Goal: Task Accomplishment & Management: Use online tool/utility

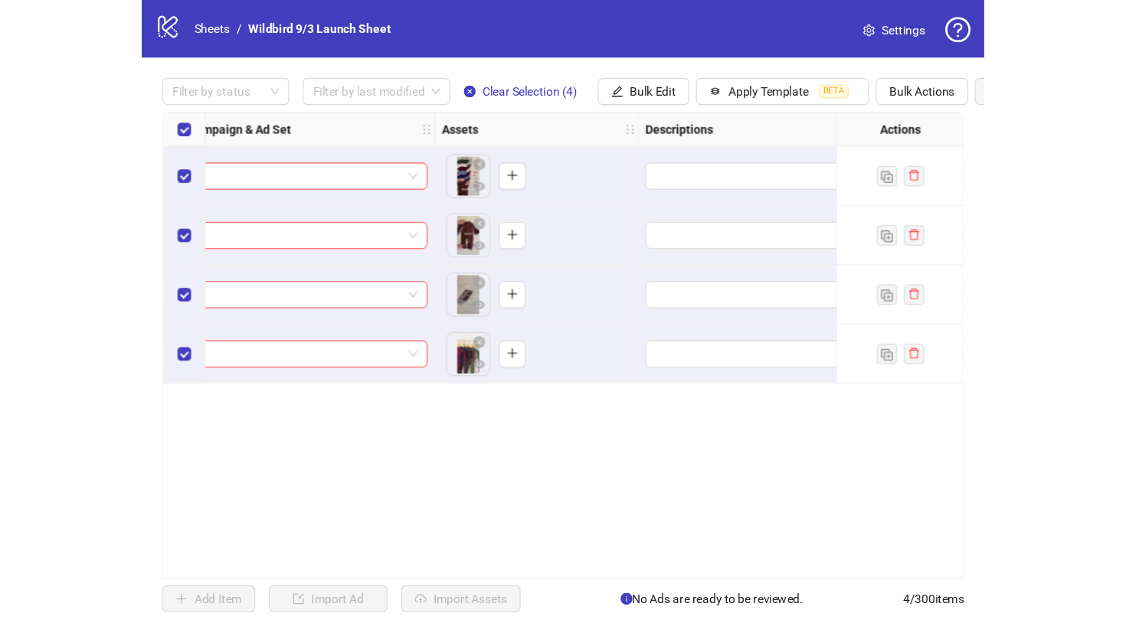
scroll to position [0, 509]
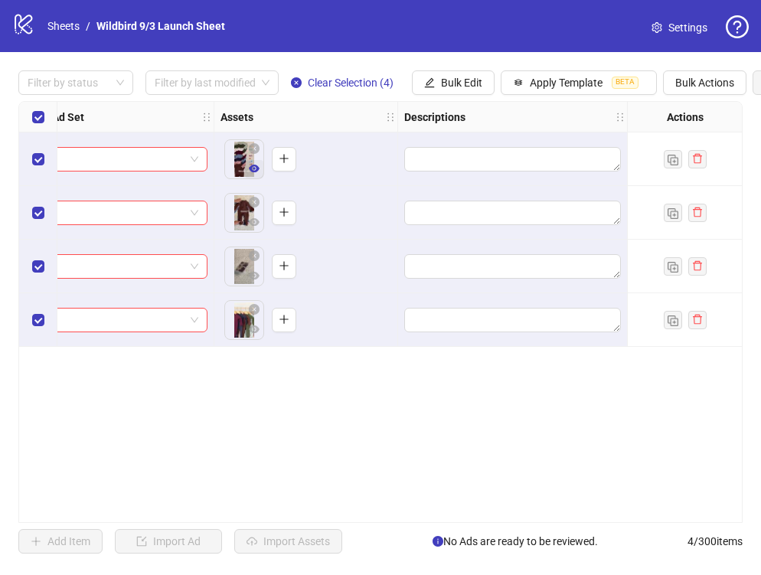
click at [253, 165] on icon "eye" at bounding box center [254, 169] width 11 height 8
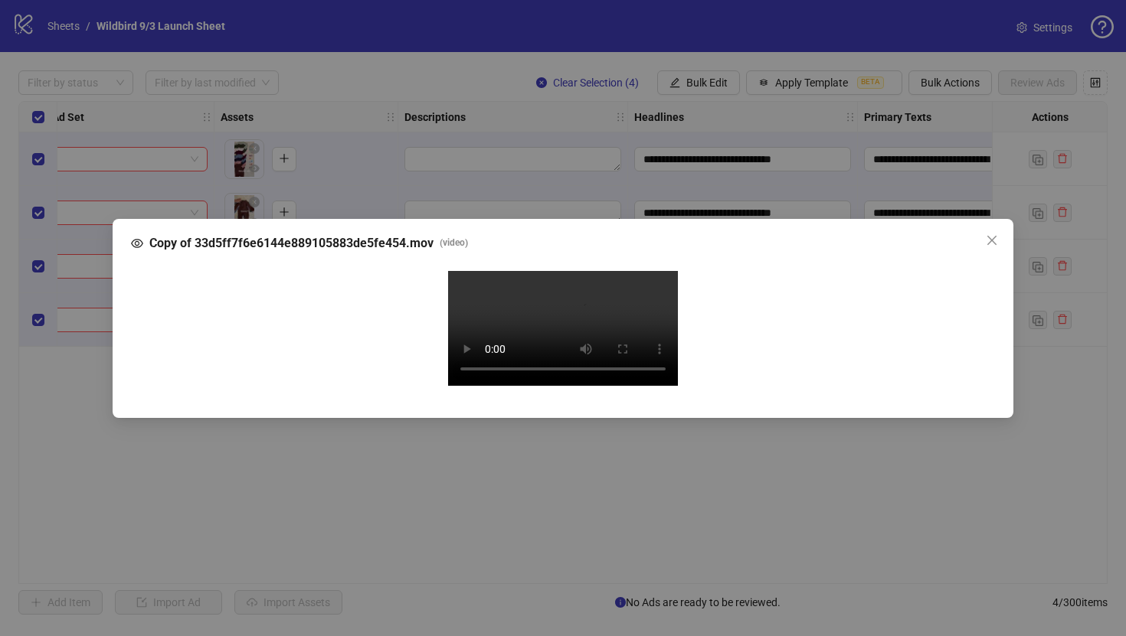
click at [760, 191] on div "Copy of 33d5ff7f6e6144e889105883de5fe454.mov ( video ) Your browser does not su…" at bounding box center [563, 318] width 1126 height 636
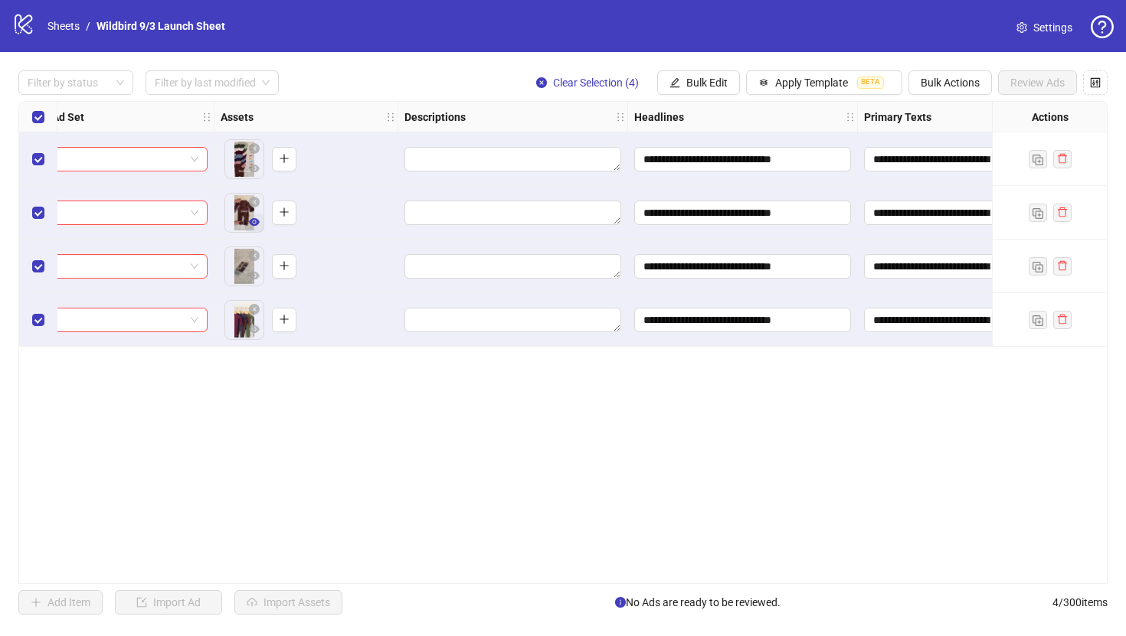
click at [255, 218] on icon "eye" at bounding box center [254, 222] width 11 height 8
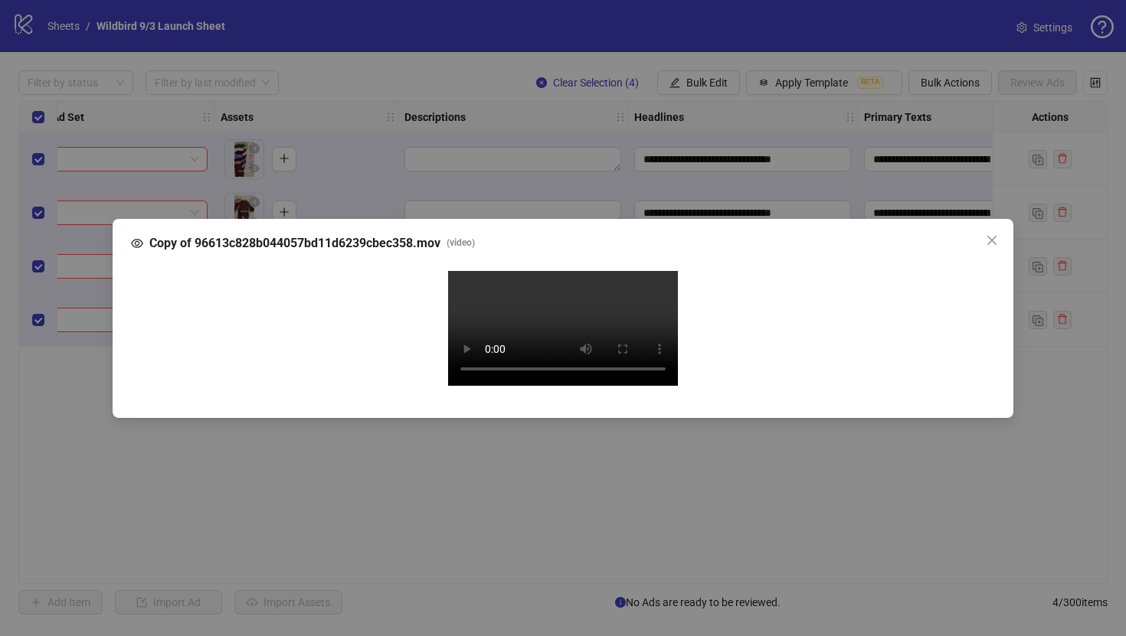
click at [760, 190] on div "Copy of 96613c828b044057bd11d6239cbec358.mov ( video ) Your browser does not su…" at bounding box center [563, 318] width 1126 height 636
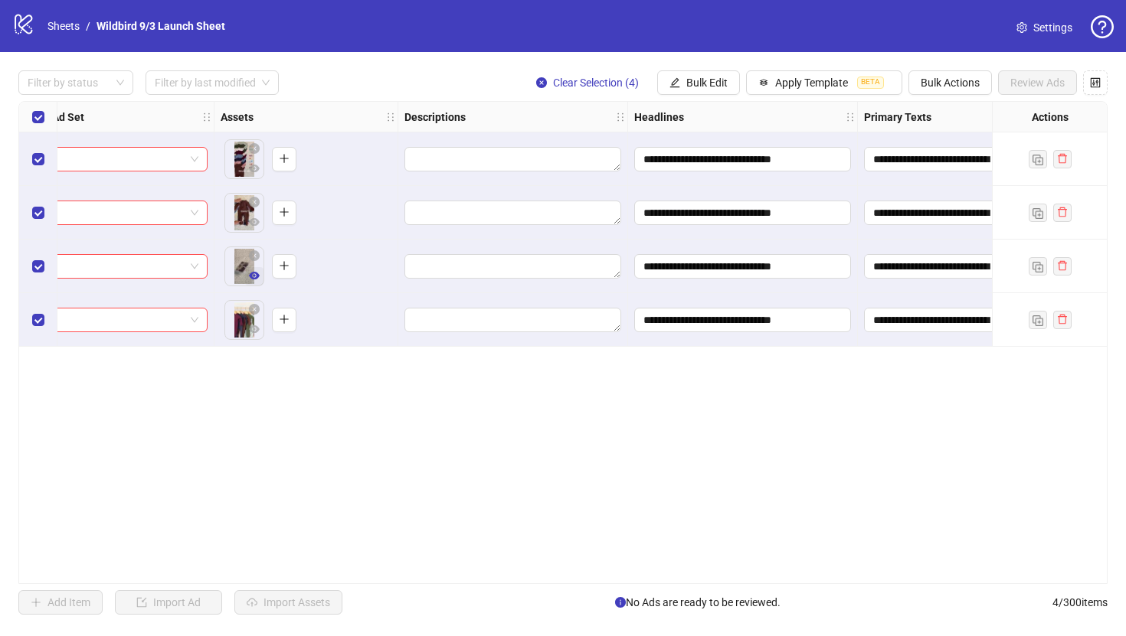
click at [253, 283] on button "button" at bounding box center [254, 276] width 18 height 18
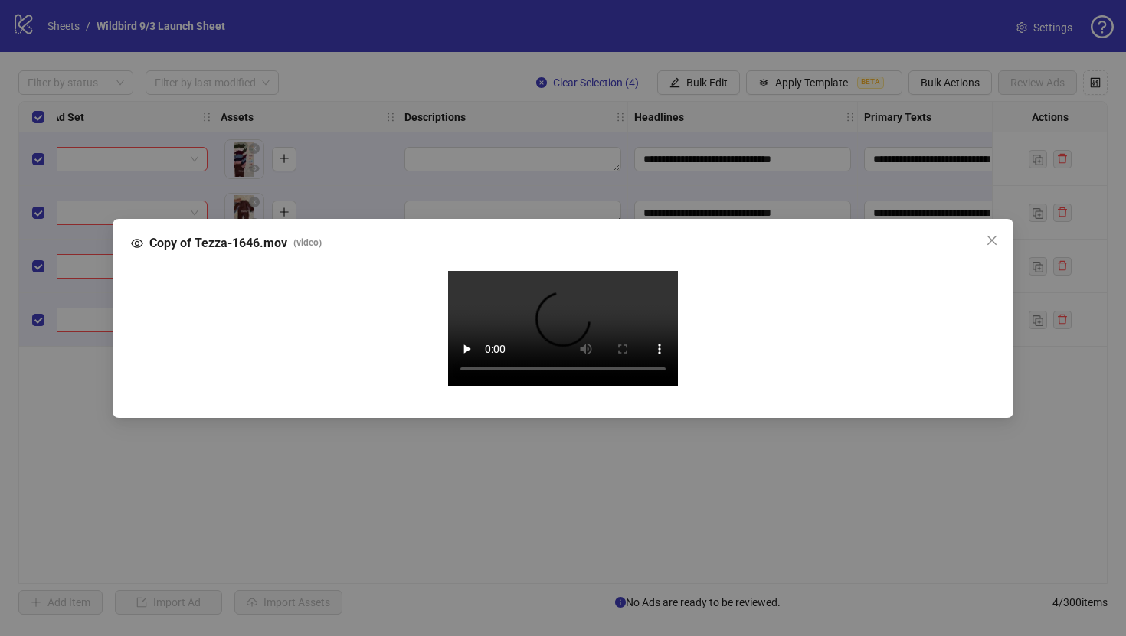
click at [760, 198] on div "Copy of Tezza-1646.mov ( video ) Your browser does not support the video tag." at bounding box center [563, 318] width 1126 height 636
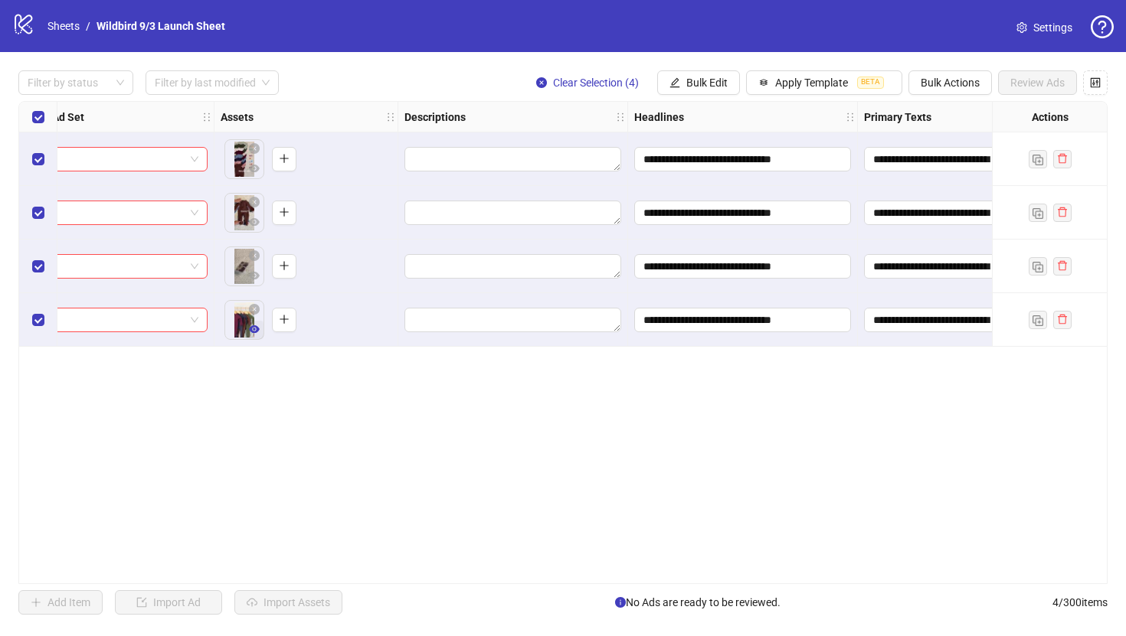
click at [254, 335] on span "button" at bounding box center [254, 329] width 11 height 12
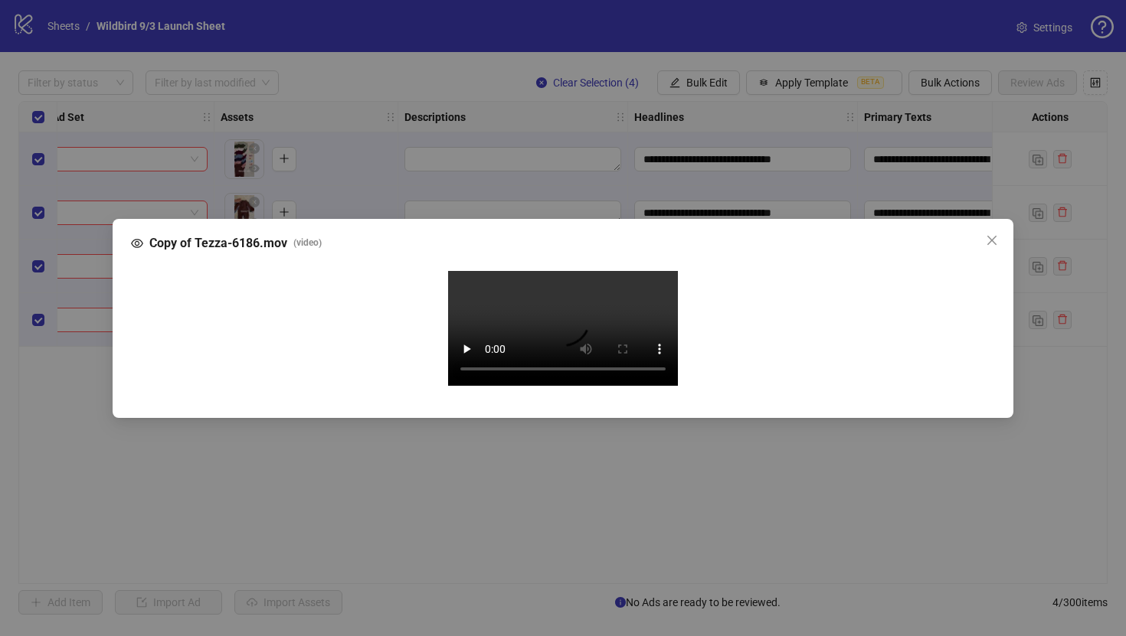
click at [760, 205] on div "Copy of Tezza-6186.mov ( video ) Your browser does not support the video tag." at bounding box center [563, 318] width 1126 height 636
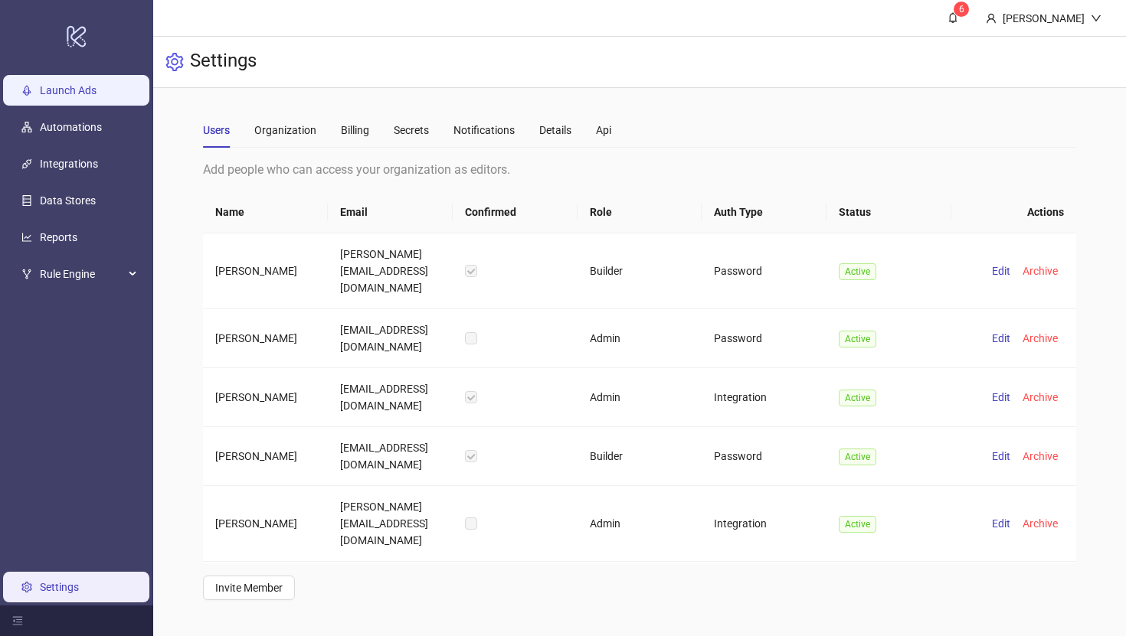
click at [81, 93] on link "Launch Ads" at bounding box center [68, 90] width 57 height 12
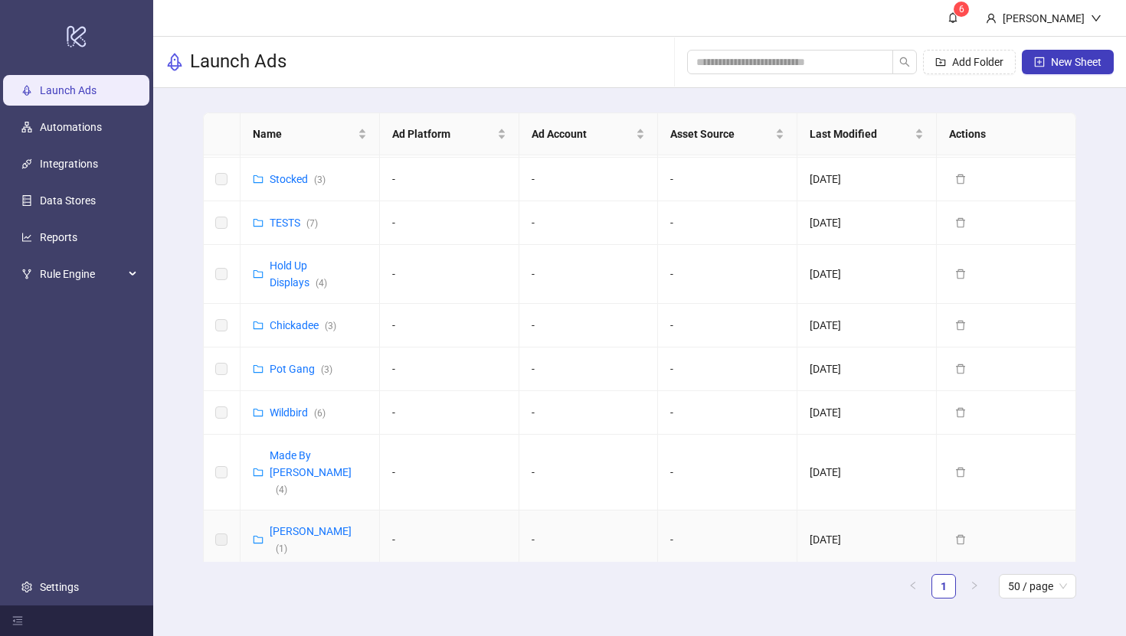
scroll to position [567, 0]
click at [289, 407] on link "Wildbird ( 6 )" at bounding box center [298, 413] width 56 height 12
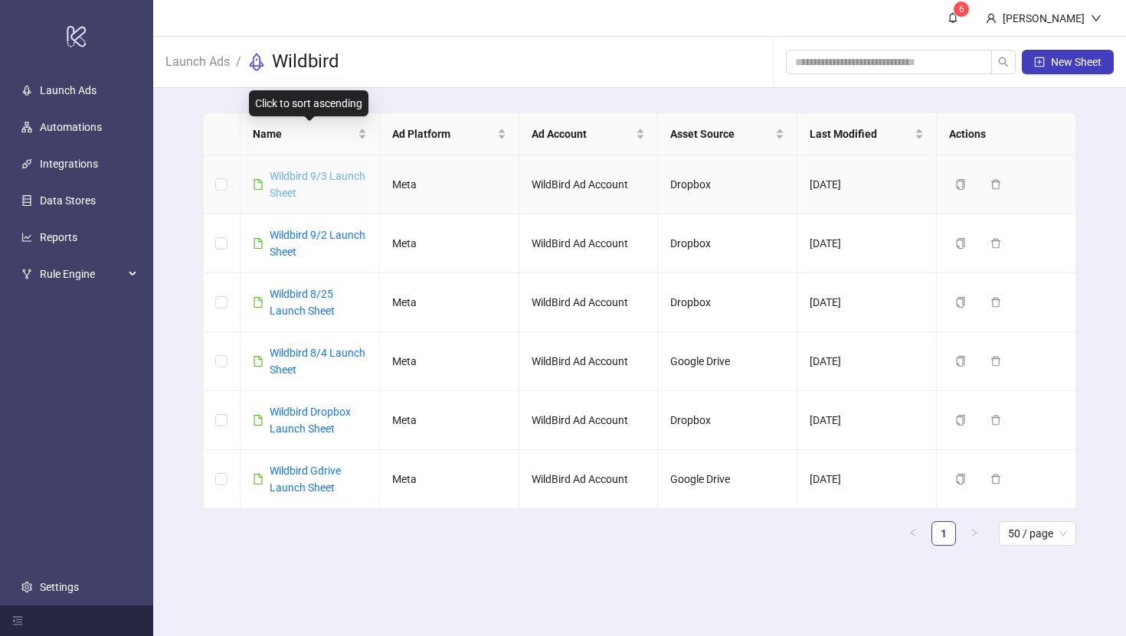
click at [324, 176] on link "Wildbird 9/3 Launch Sheet" at bounding box center [318, 184] width 96 height 29
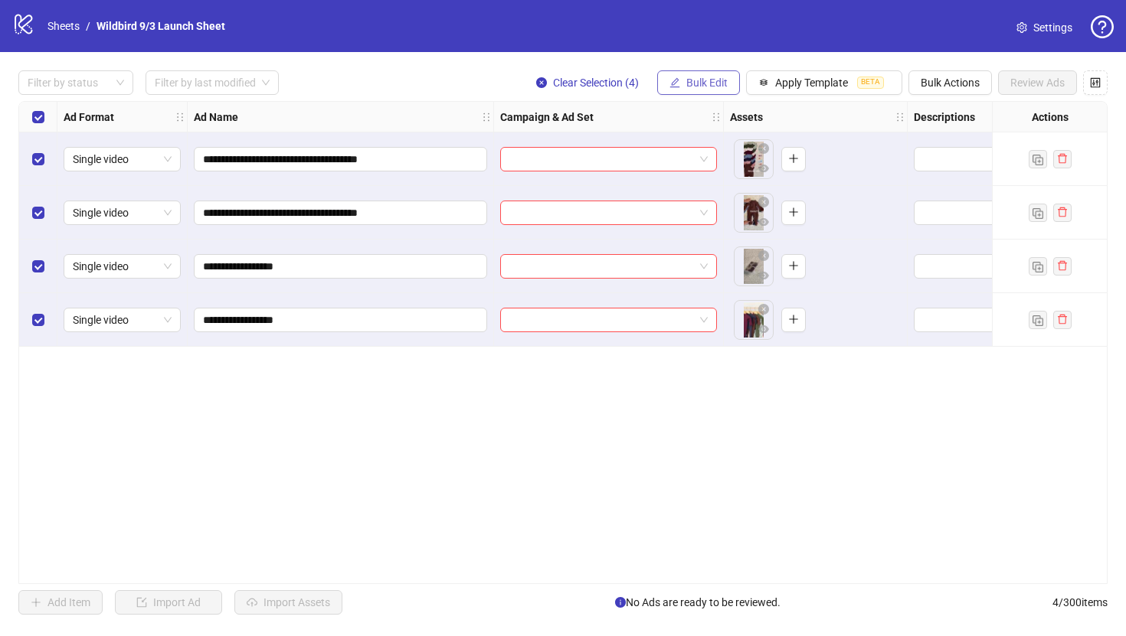
click at [701, 83] on span "Bulk Edit" at bounding box center [706, 83] width 41 height 12
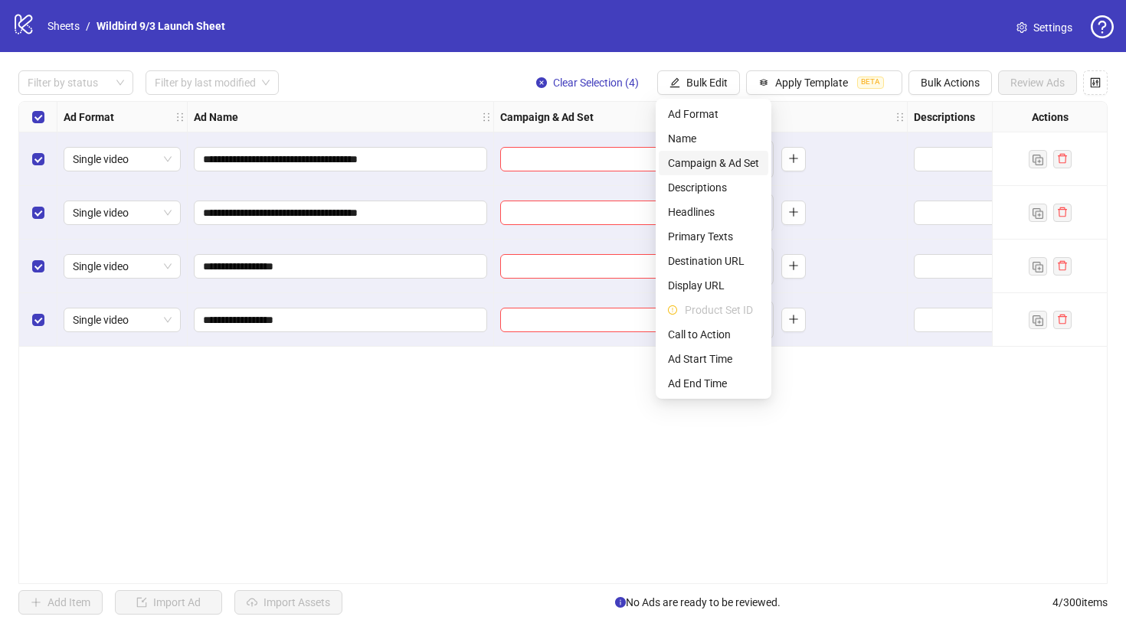
click at [702, 167] on span "Campaign & Ad Set" at bounding box center [713, 163] width 91 height 17
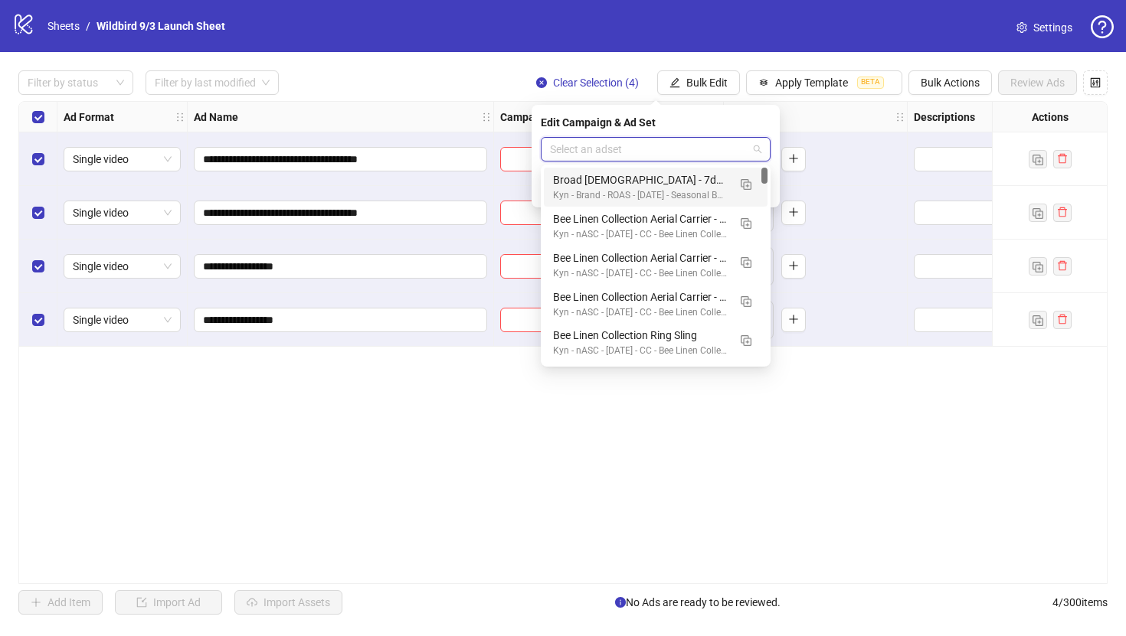
click at [695, 149] on input "search" at bounding box center [649, 149] width 198 height 23
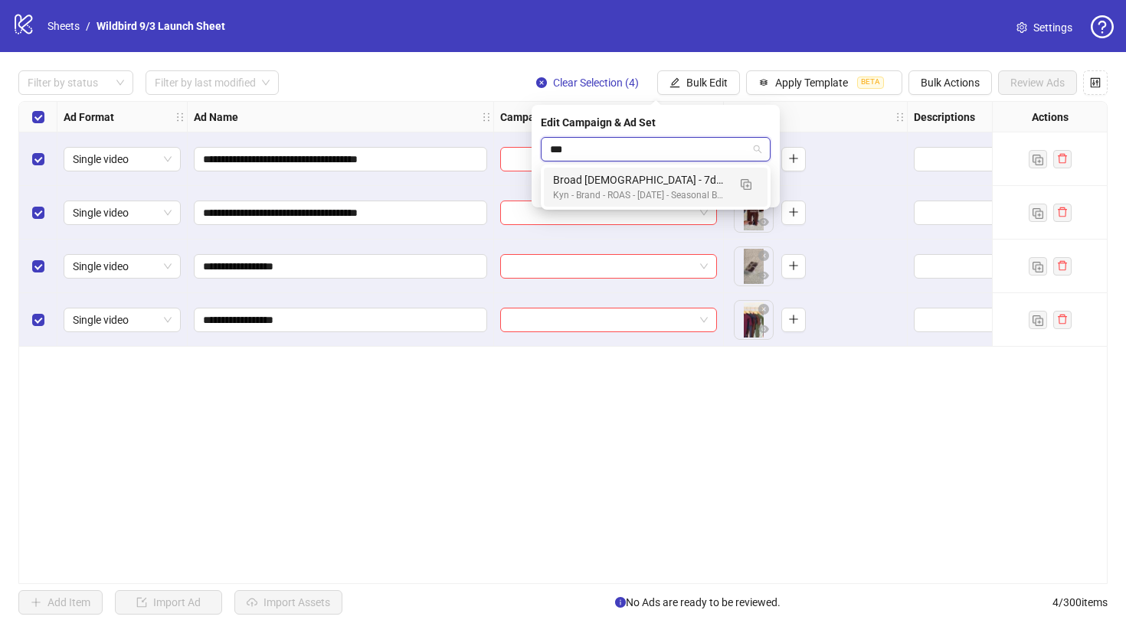
type input "****"
click at [688, 171] on div "Broad [DEMOGRAPHIC_DATA] - 7dc - Woodland Collection Page Kyn - Brand - ROAS - …" at bounding box center [656, 187] width 224 height 39
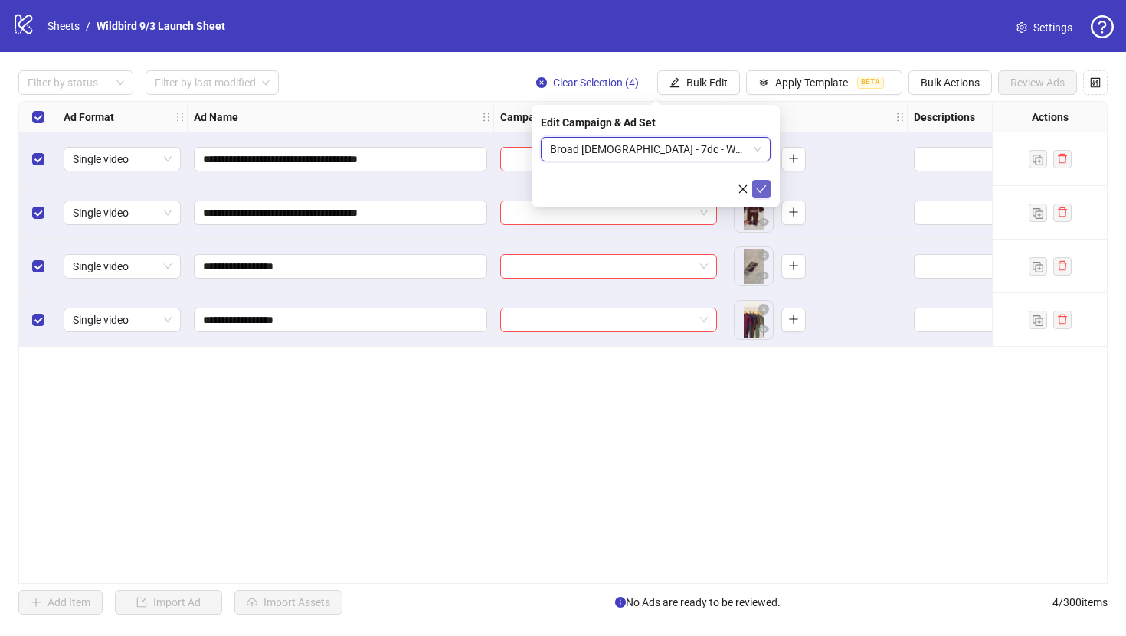
click at [761, 188] on icon "check" at bounding box center [761, 189] width 11 height 11
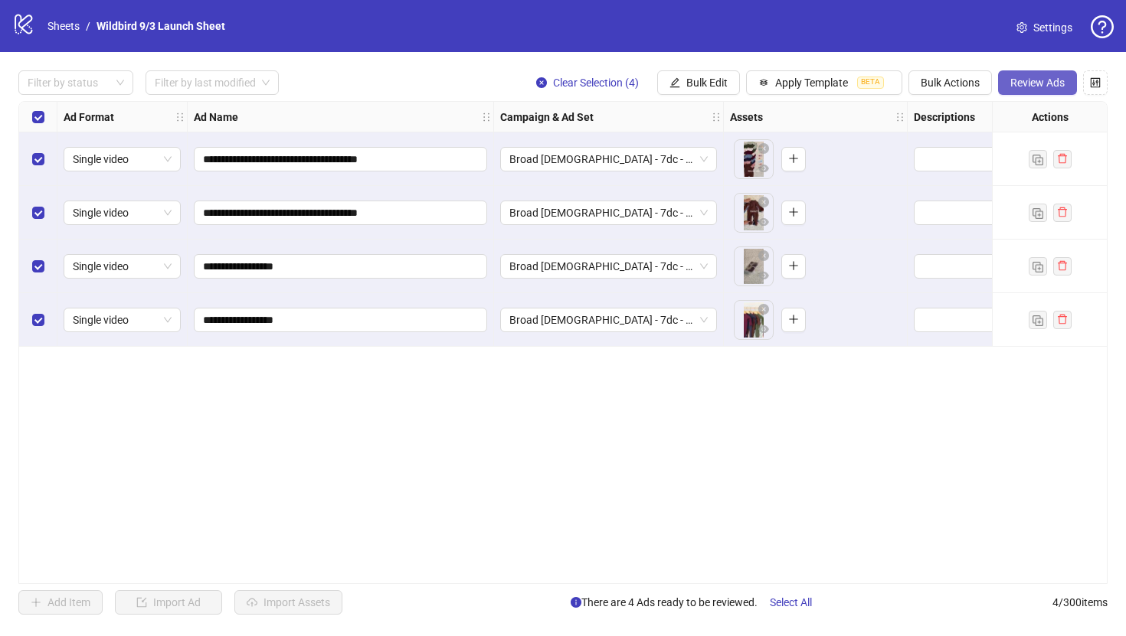
click at [1044, 84] on span "Review Ads" at bounding box center [1037, 83] width 54 height 12
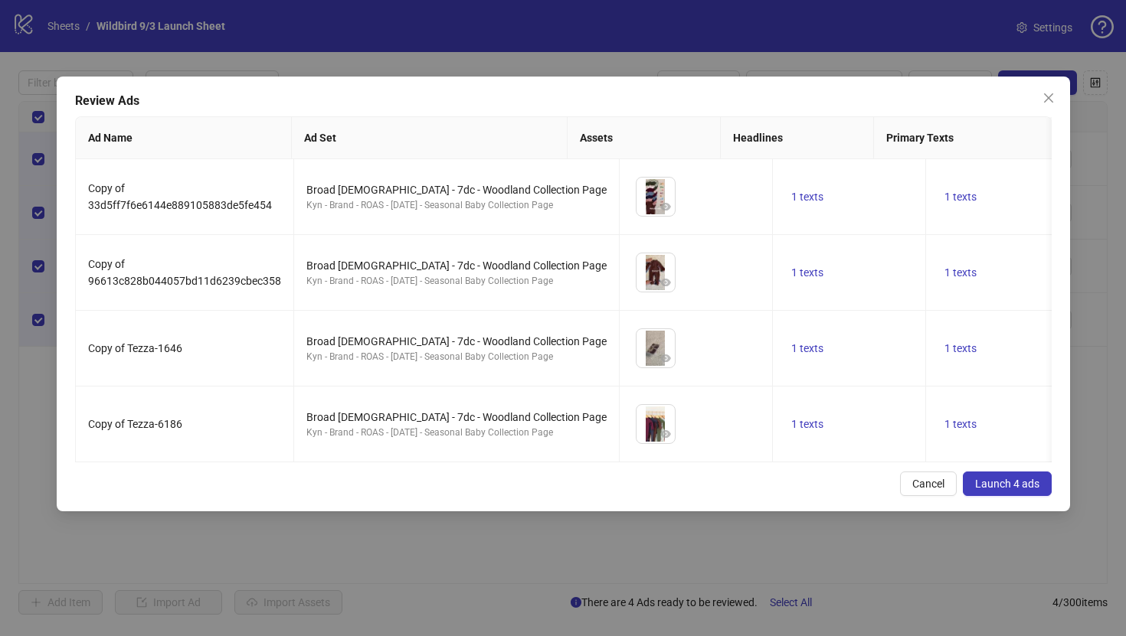
click at [991, 482] on span "Launch 4 ads" at bounding box center [1007, 484] width 64 height 12
